Goal: Information Seeking & Learning: Learn about a topic

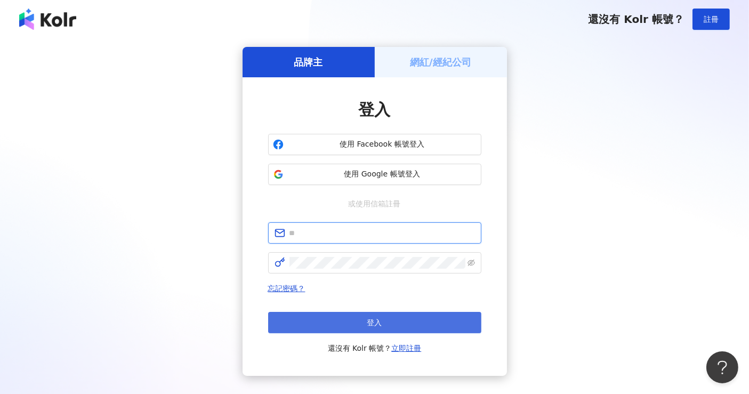
type input "**********"
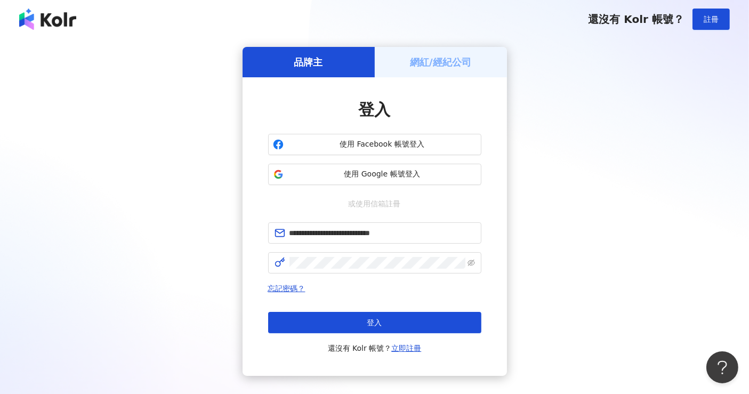
click at [387, 324] on button "登入" at bounding box center [374, 322] width 213 height 21
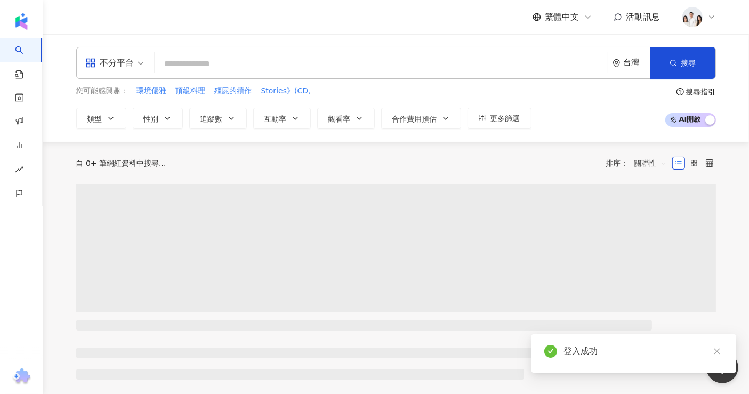
click at [232, 67] on input "search" at bounding box center [381, 64] width 445 height 20
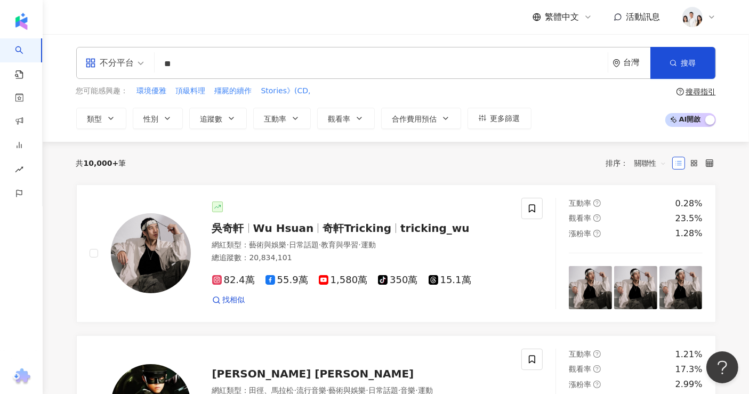
type input "*"
type input "***"
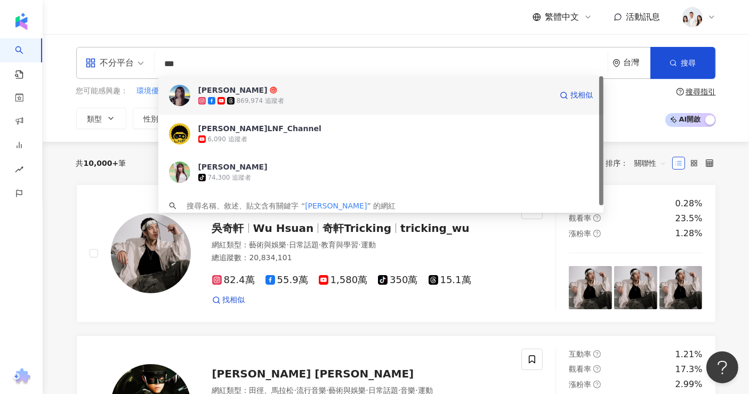
click at [255, 101] on div "869,974 追蹤者" at bounding box center [260, 101] width 47 height 9
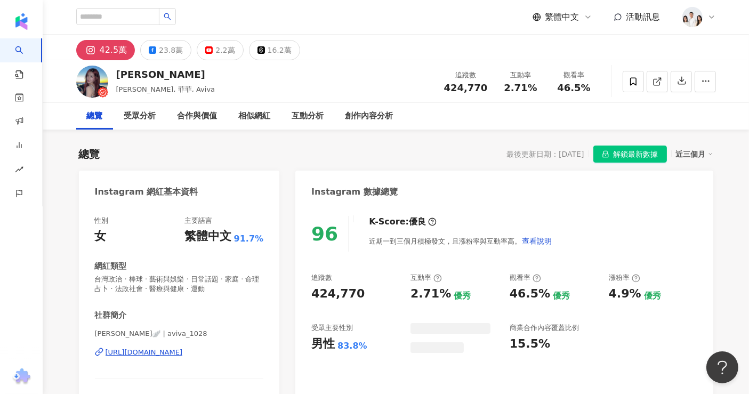
scroll to position [59, 0]
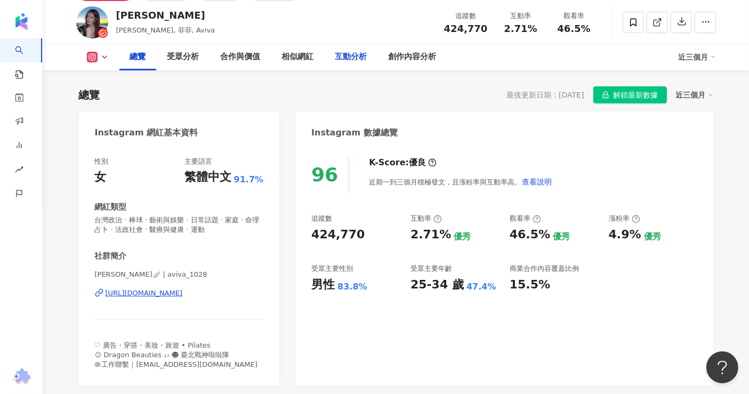
click at [344, 58] on div "互動分析" at bounding box center [351, 57] width 32 height 13
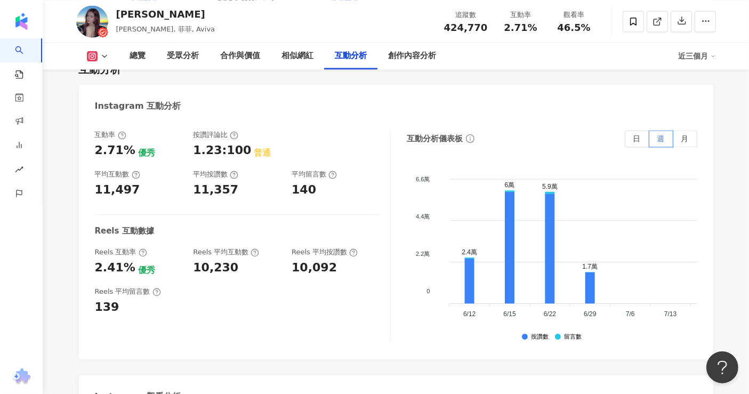
click at [314, 286] on div "互動率 2.71% 優秀 按讚評論比 1.23:100 普通 平均互動數 11,497 平均按讚數 11,357 平均留言數 140 Reels 互動數據 R…" at bounding box center [243, 236] width 296 height 213
click at [680, 130] on label "月" at bounding box center [686, 138] width 24 height 17
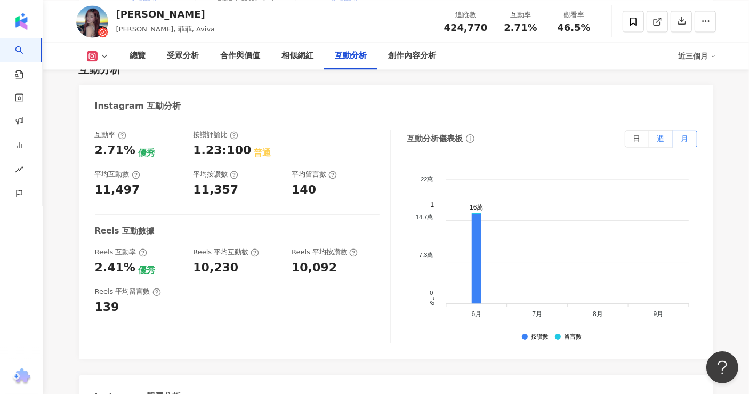
click at [650, 130] on label "週" at bounding box center [662, 138] width 24 height 17
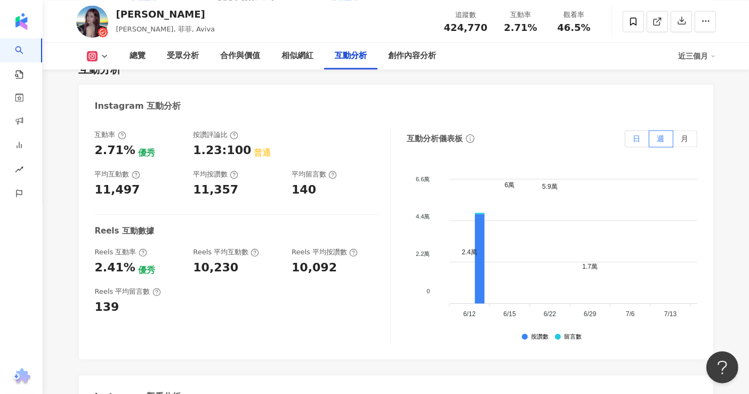
click at [640, 134] on span "日" at bounding box center [637, 138] width 7 height 9
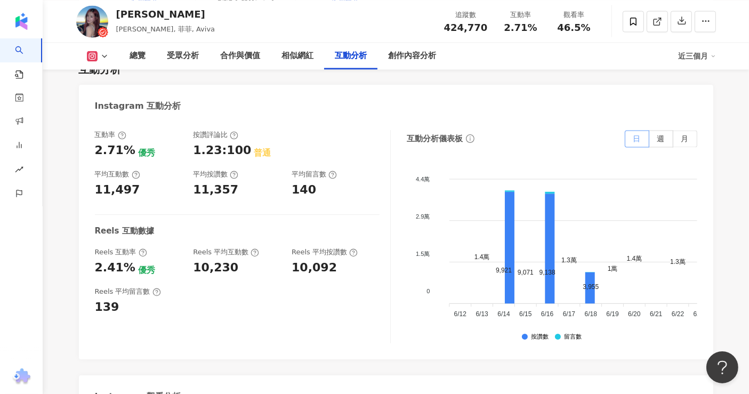
click at [632, 131] on span at bounding box center [637, 139] width 23 height 16
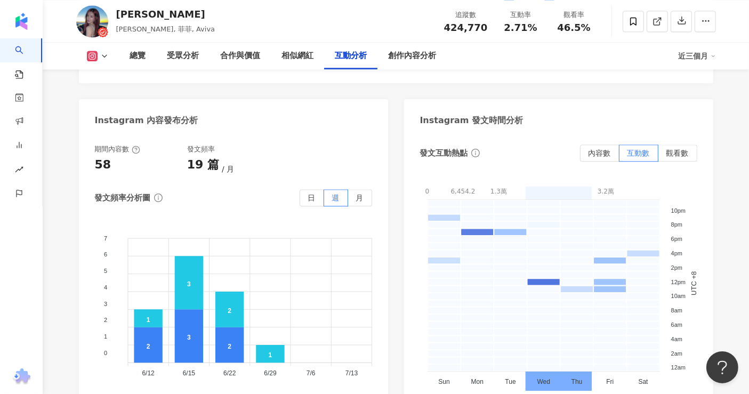
scroll to position [2680, 0]
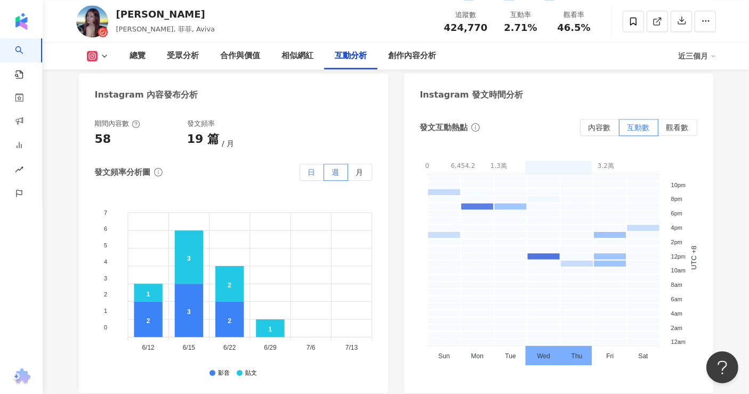
click at [309, 168] on span "日" at bounding box center [311, 172] width 7 height 9
